Goal: Find specific page/section: Find specific page/section

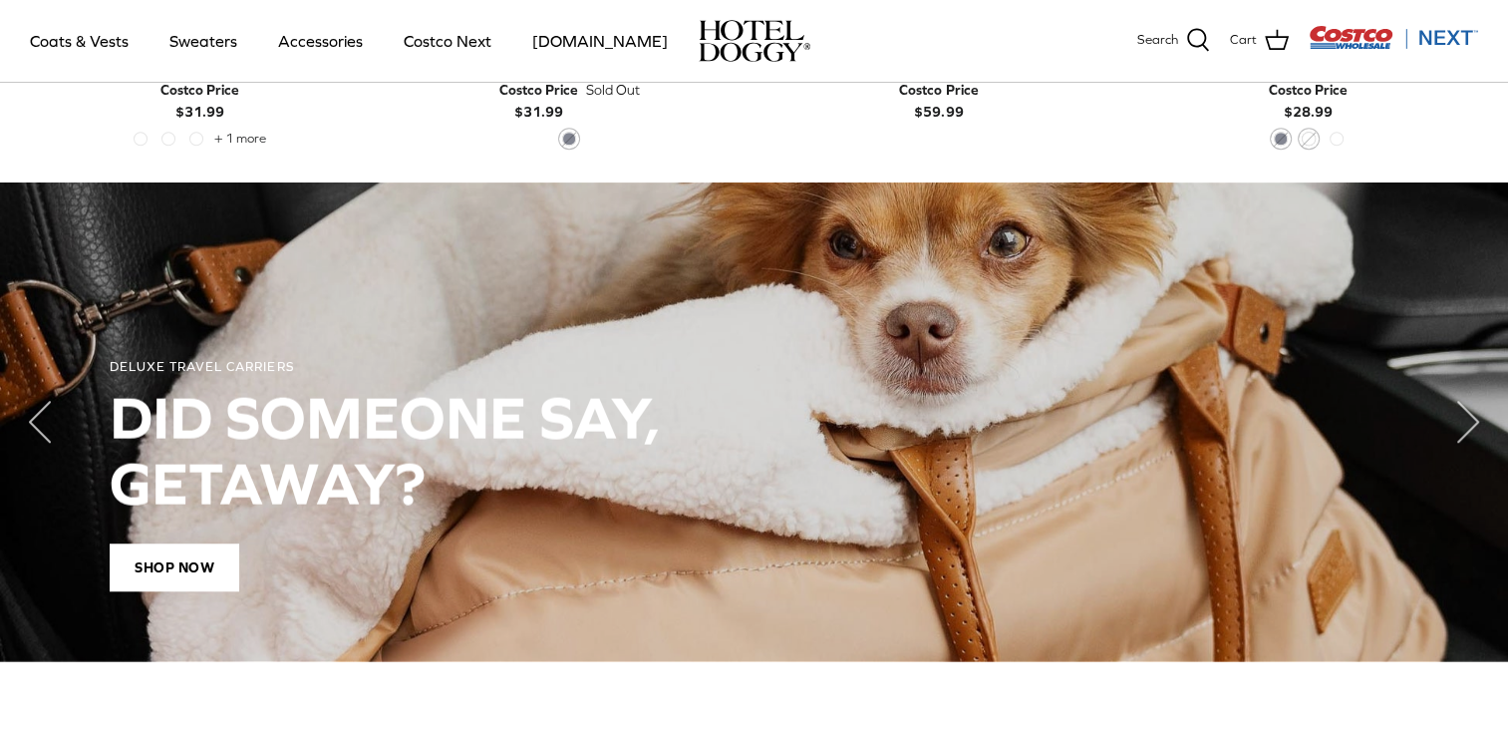
scroll to position [1395, 0]
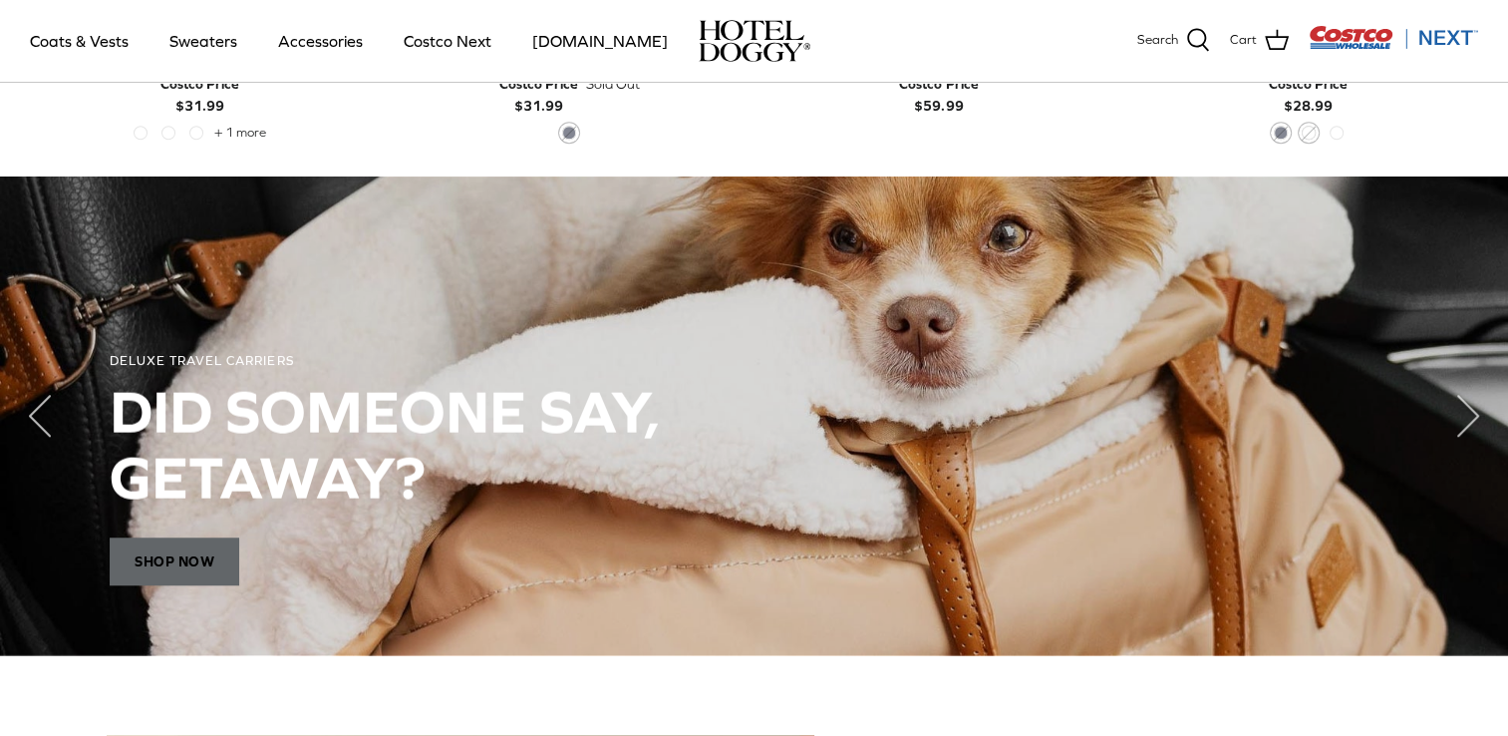
click at [161, 556] on span "Shop Now" at bounding box center [175, 561] width 130 height 48
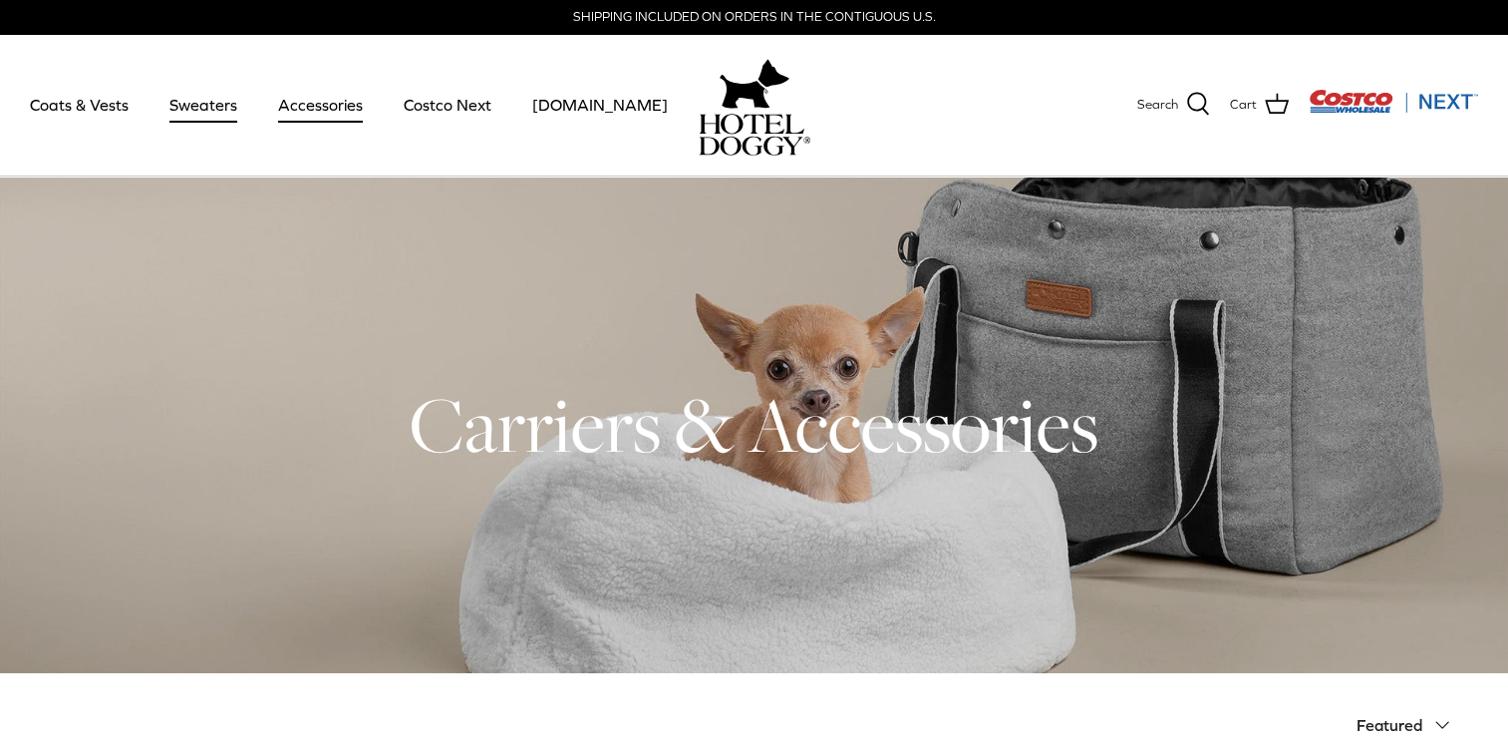
click at [196, 105] on link "Sweaters" at bounding box center [203, 105] width 104 height 68
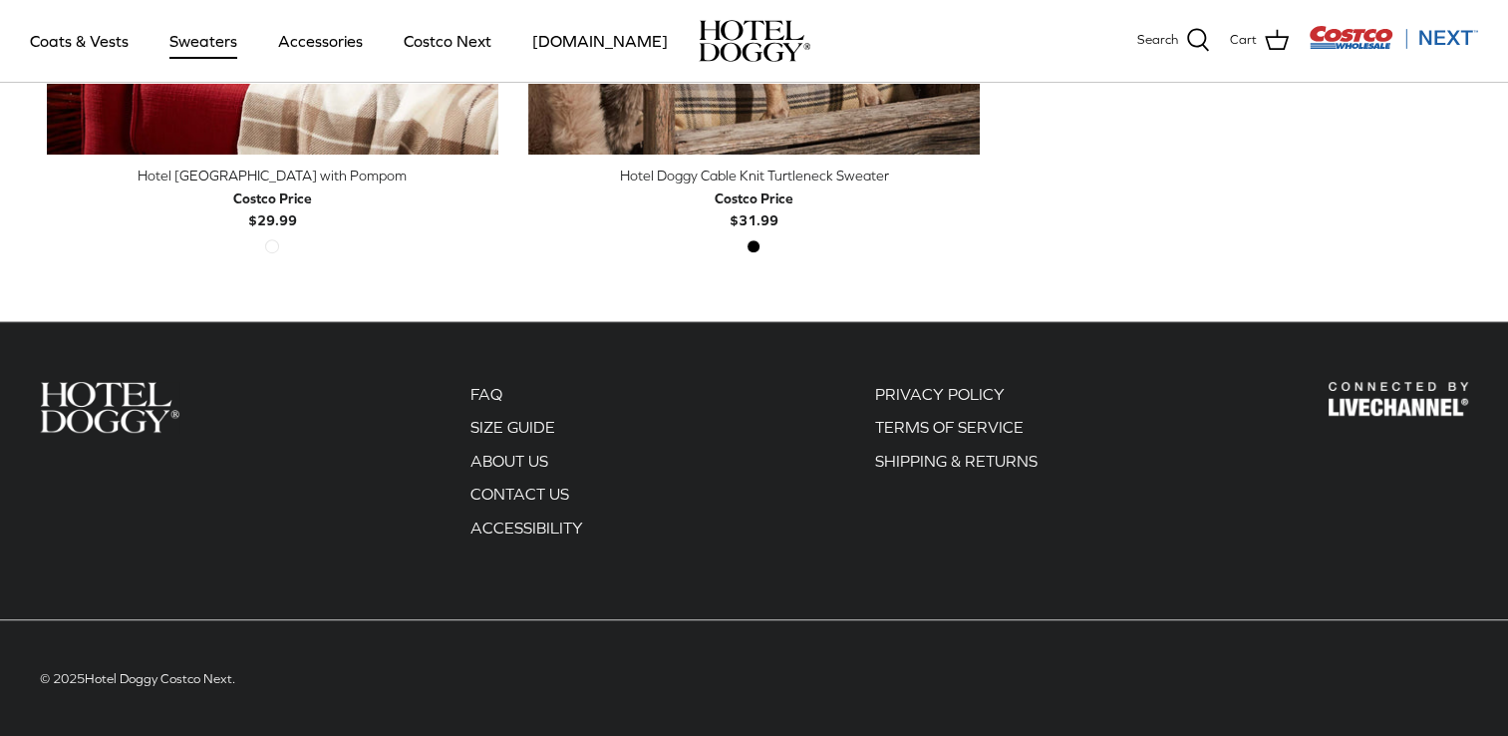
scroll to position [381, 0]
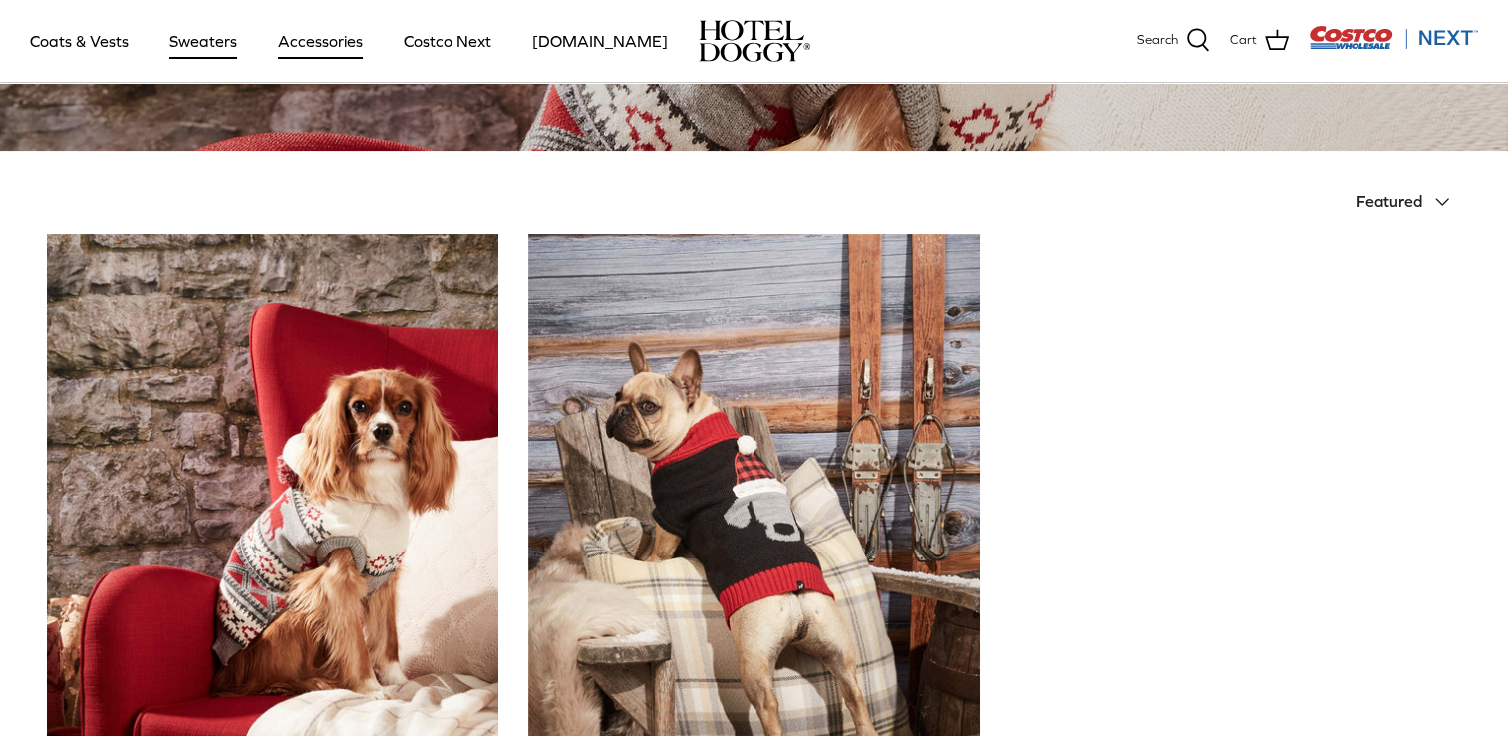
click at [325, 46] on link "Accessories" at bounding box center [320, 41] width 121 height 68
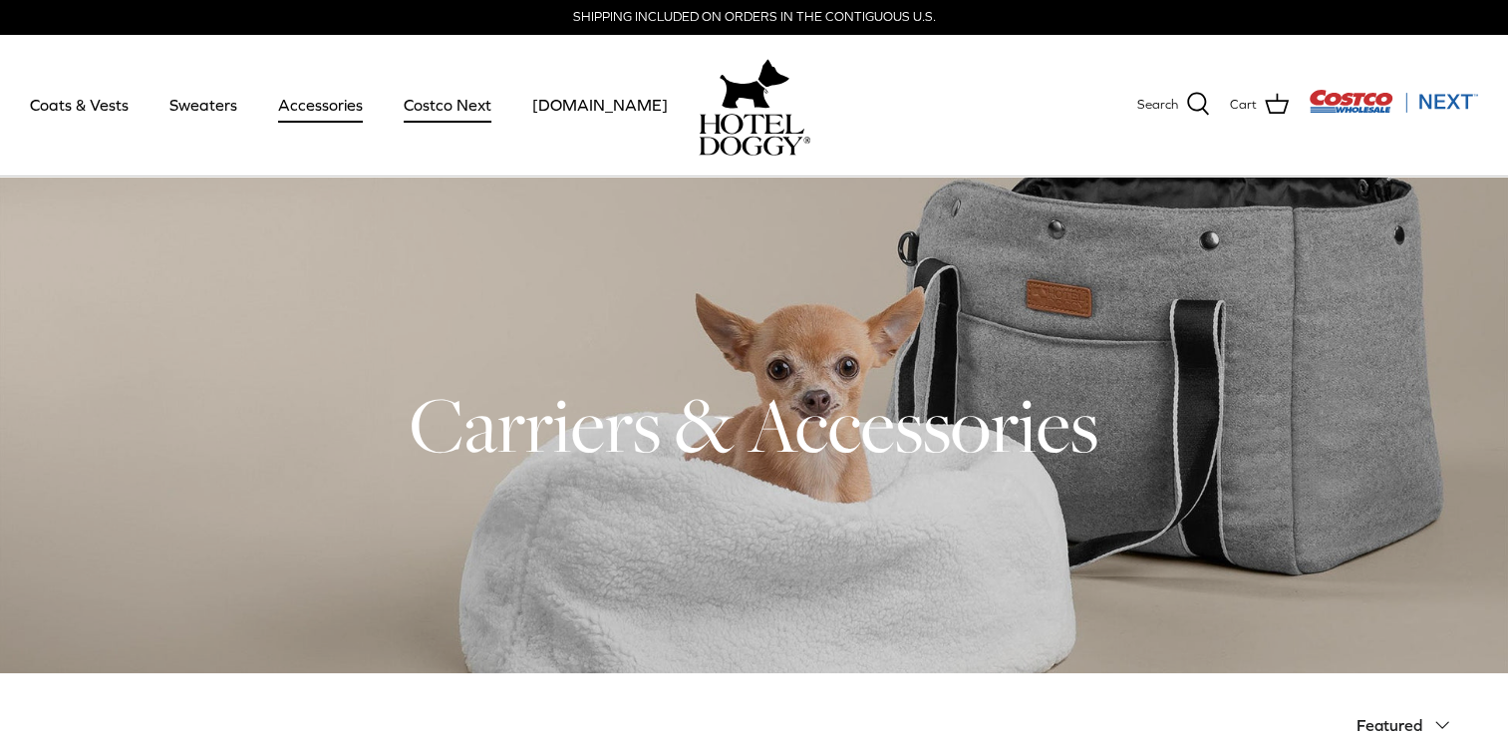
click at [428, 112] on link "Costco Next" at bounding box center [448, 105] width 124 height 68
